Goal: Navigation & Orientation: Find specific page/section

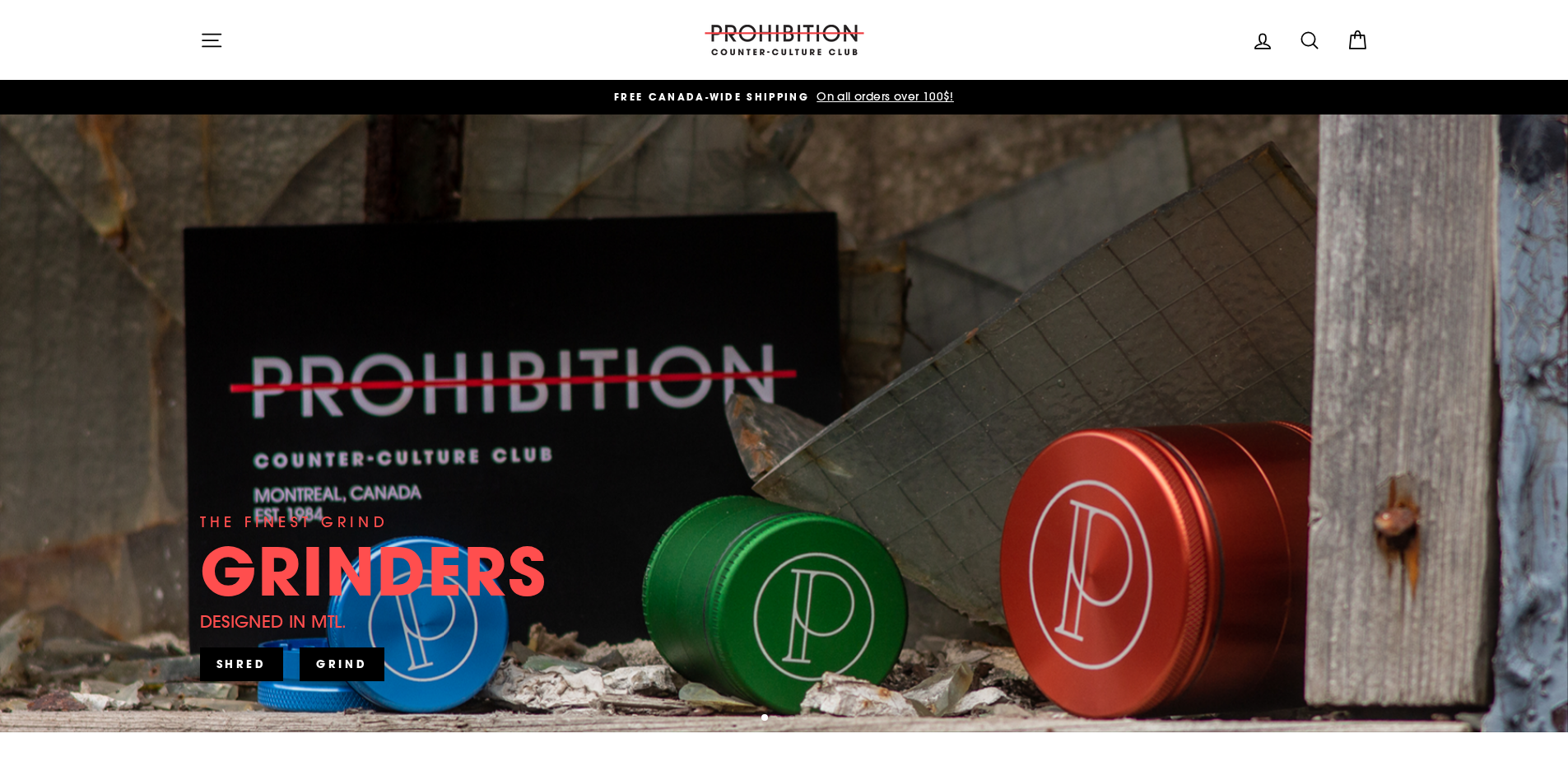
click at [214, 51] on button "Site navigation" at bounding box center [211, 40] width 43 height 36
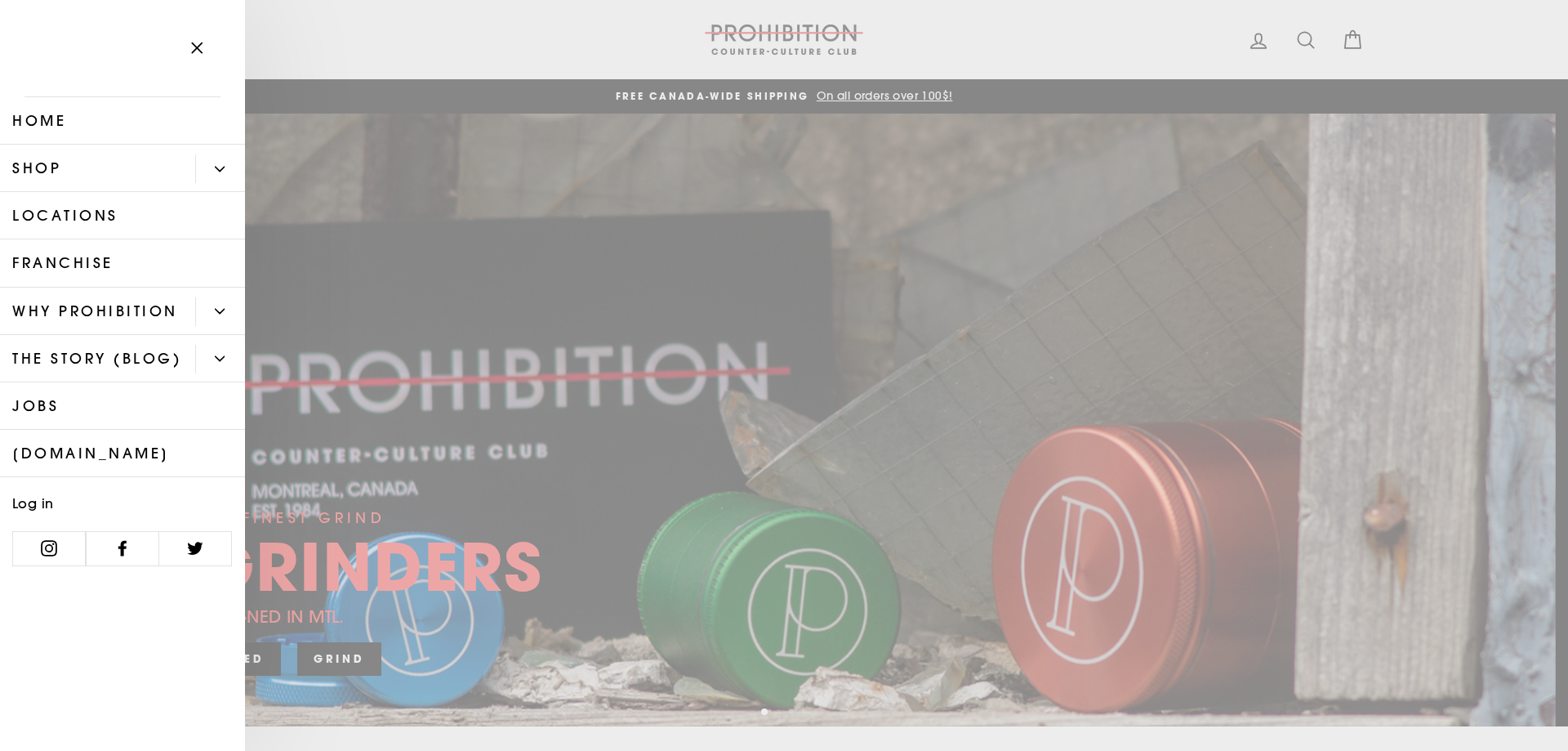
click at [114, 216] on link "Locations" at bounding box center [123, 216] width 245 height 47
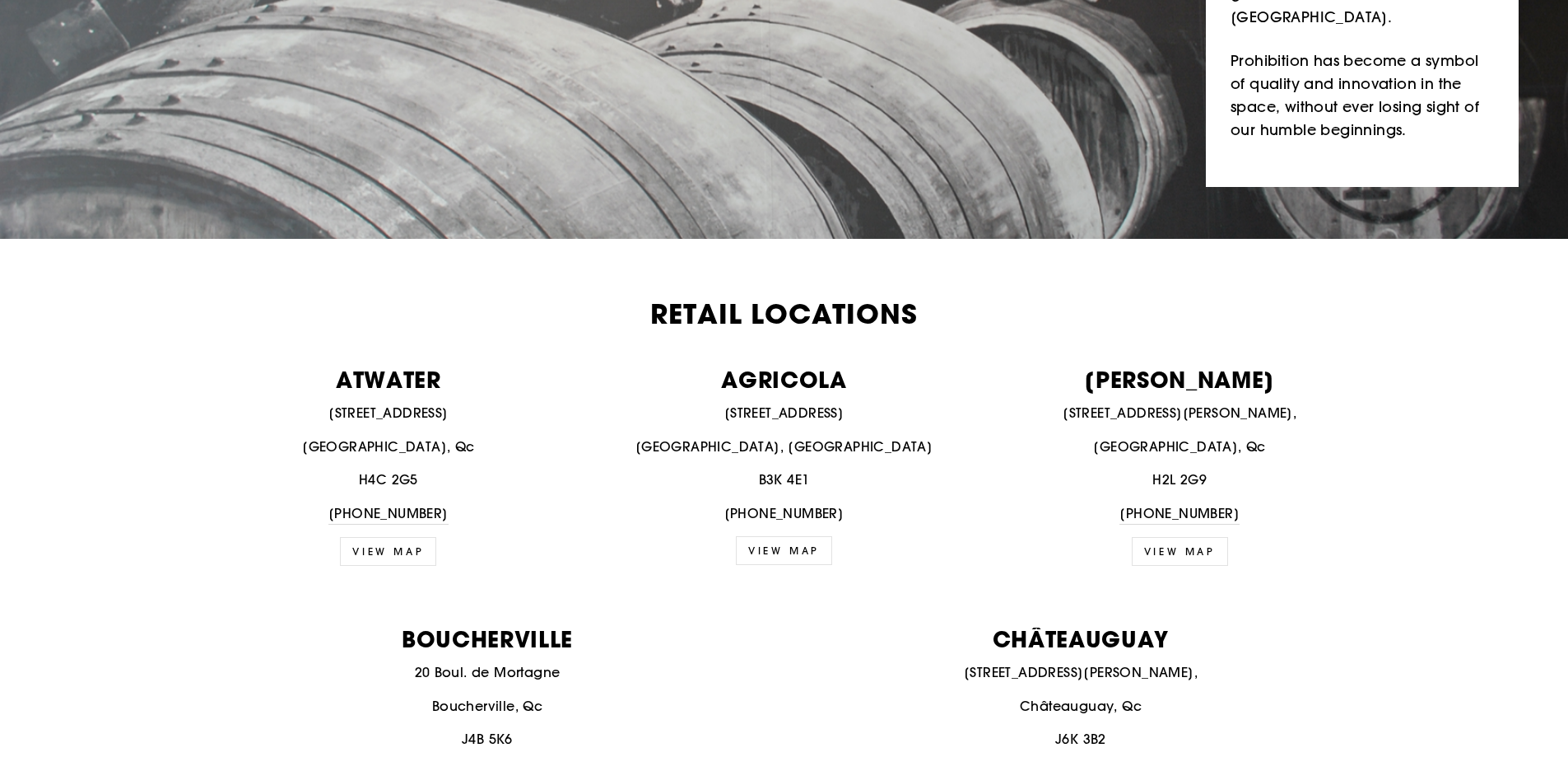
scroll to position [412, 0]
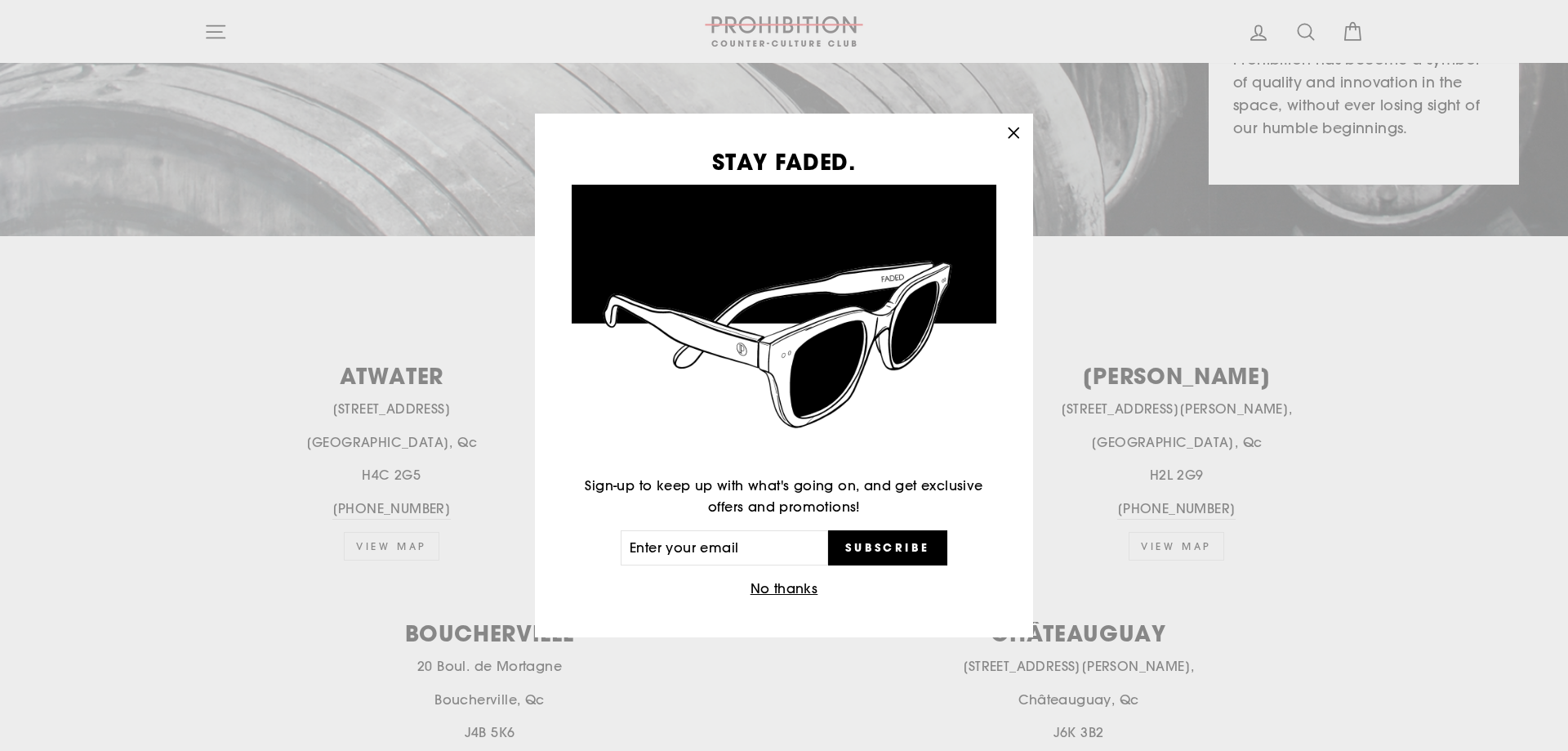
click at [1004, 137] on icon "button" at bounding box center [1013, 133] width 23 height 23
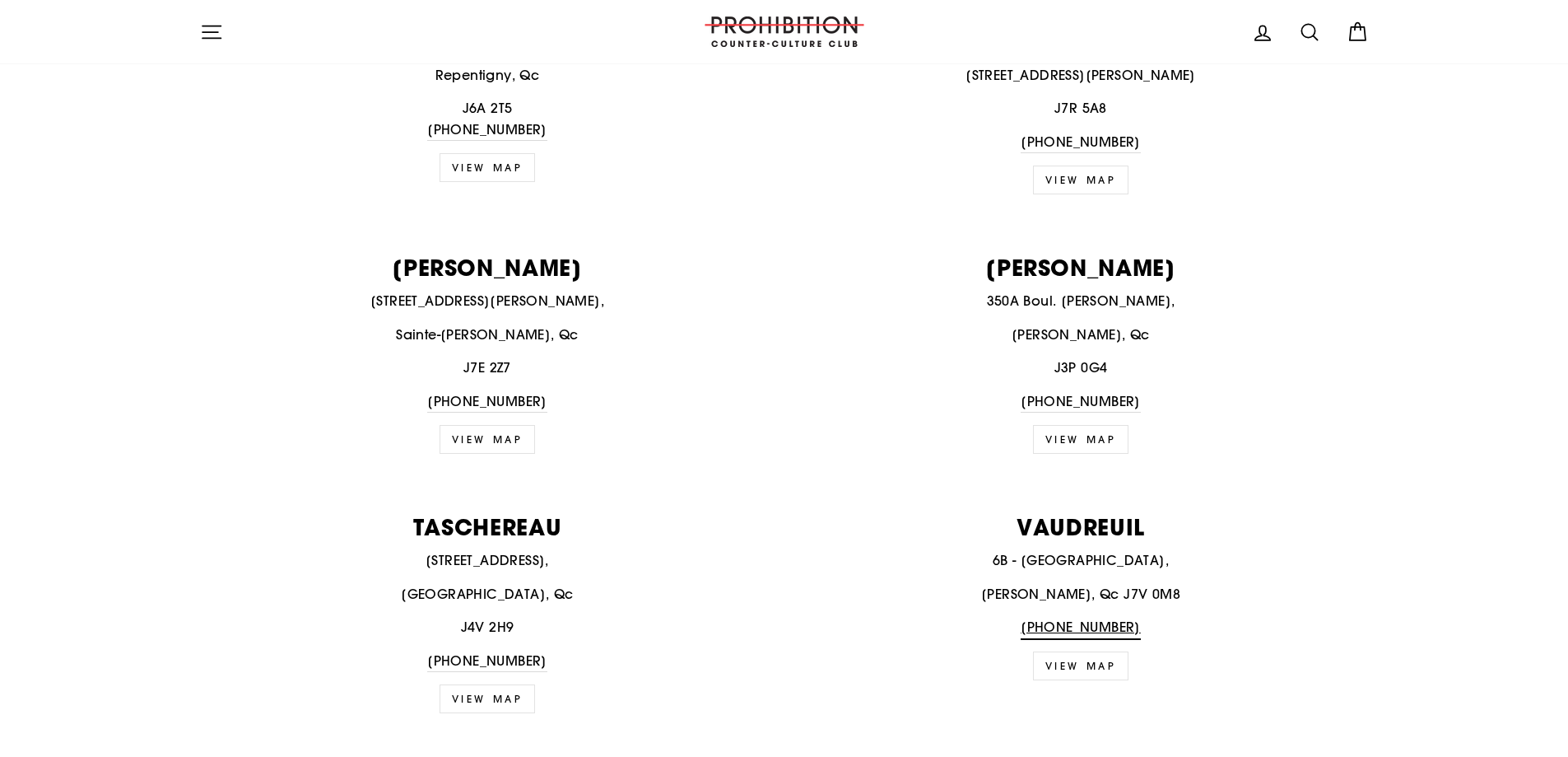
scroll to position [2553, 0]
